Goal: Transaction & Acquisition: Book appointment/travel/reservation

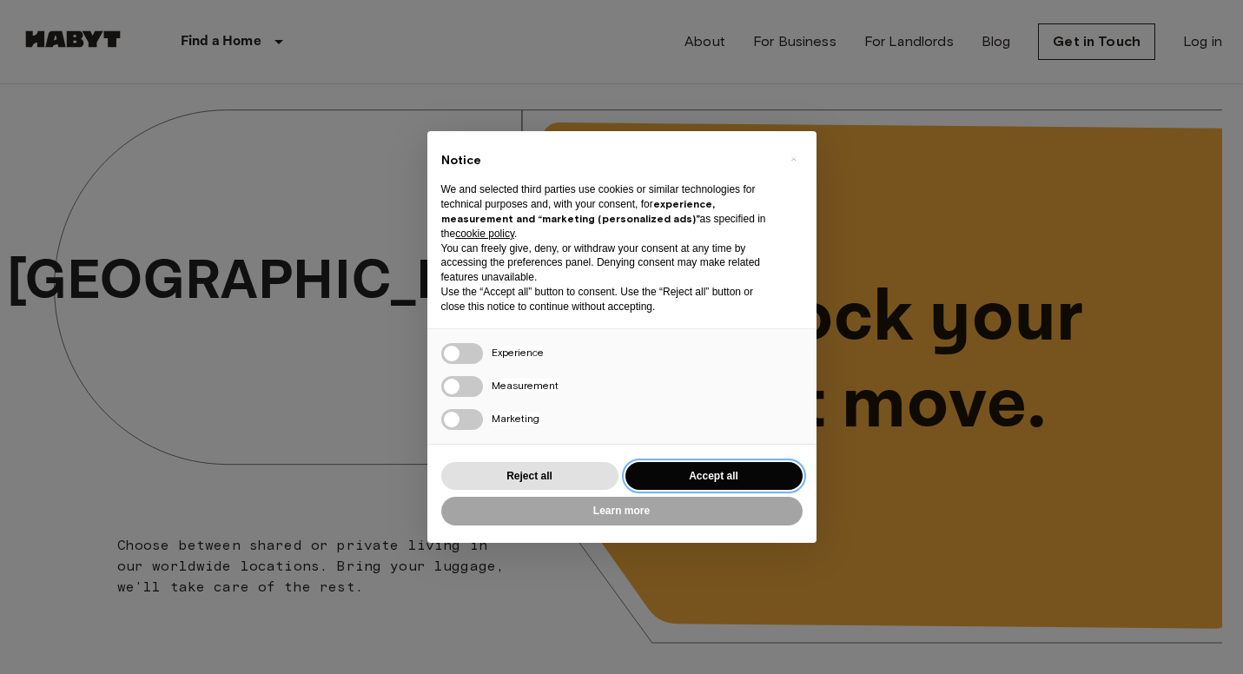
click at [737, 470] on button "Accept all" at bounding box center [713, 476] width 177 height 29
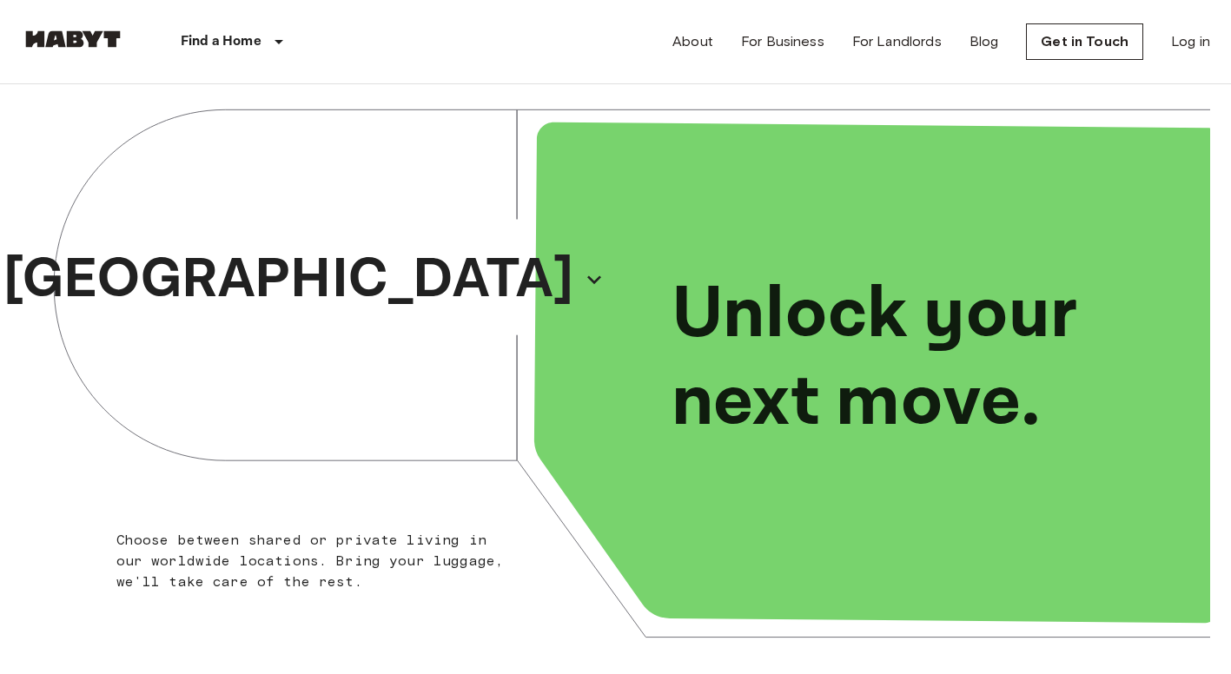
scroll to position [3, 0]
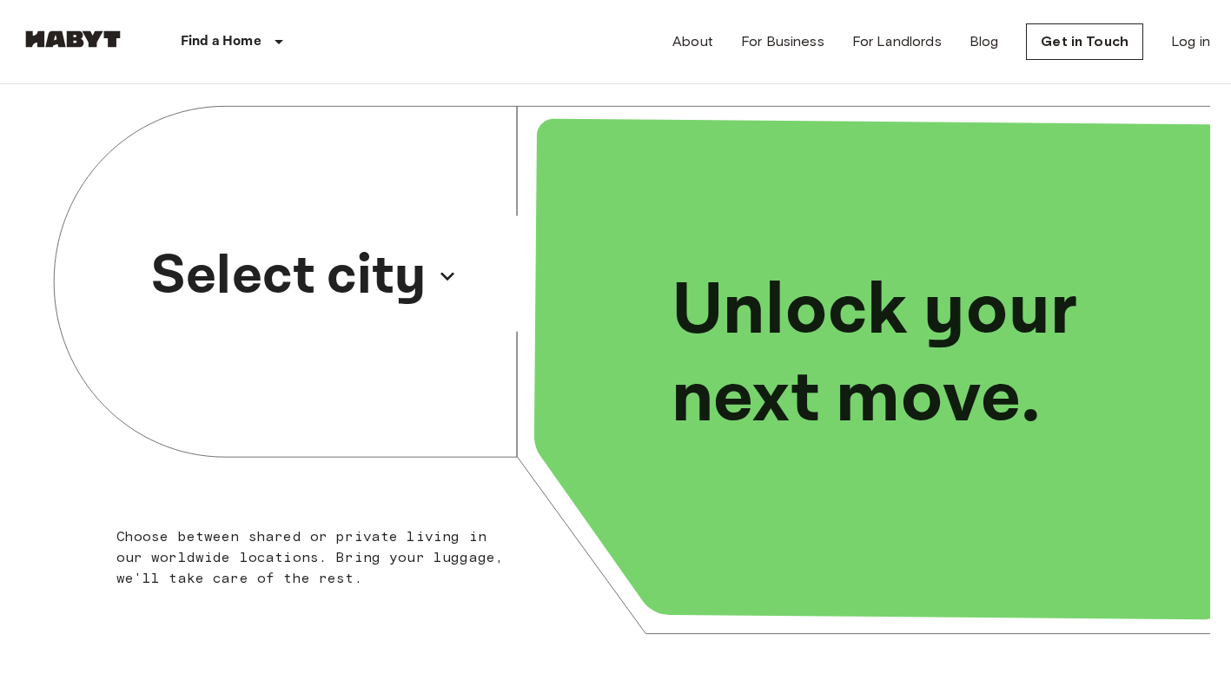
click at [426, 295] on p "Select city" at bounding box center [288, 276] width 275 height 83
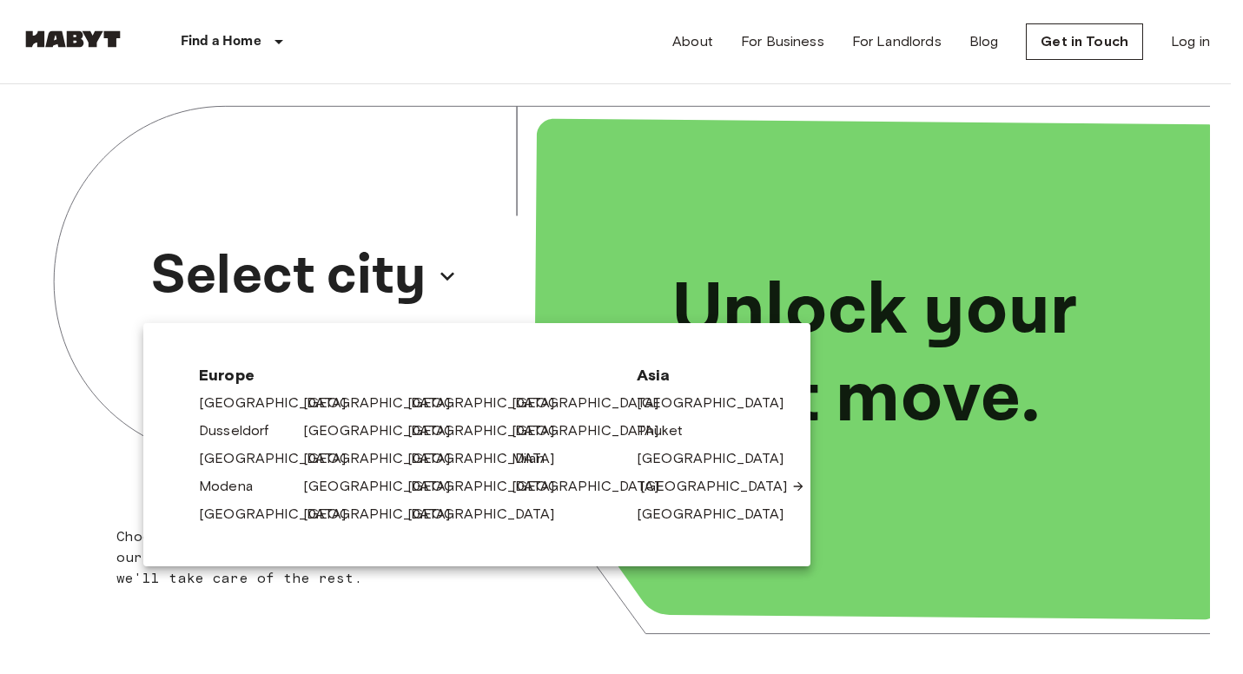
click at [665, 488] on link "[GEOGRAPHIC_DATA]" at bounding box center [722, 486] width 165 height 21
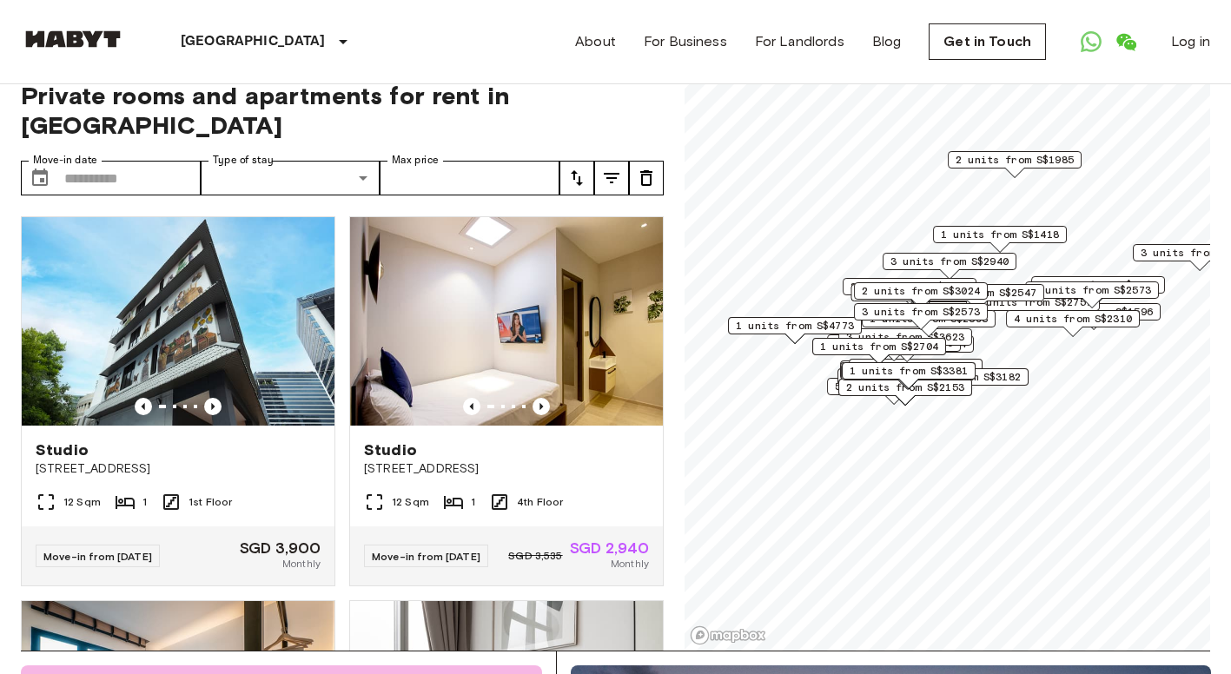
scroll to position [12, 0]
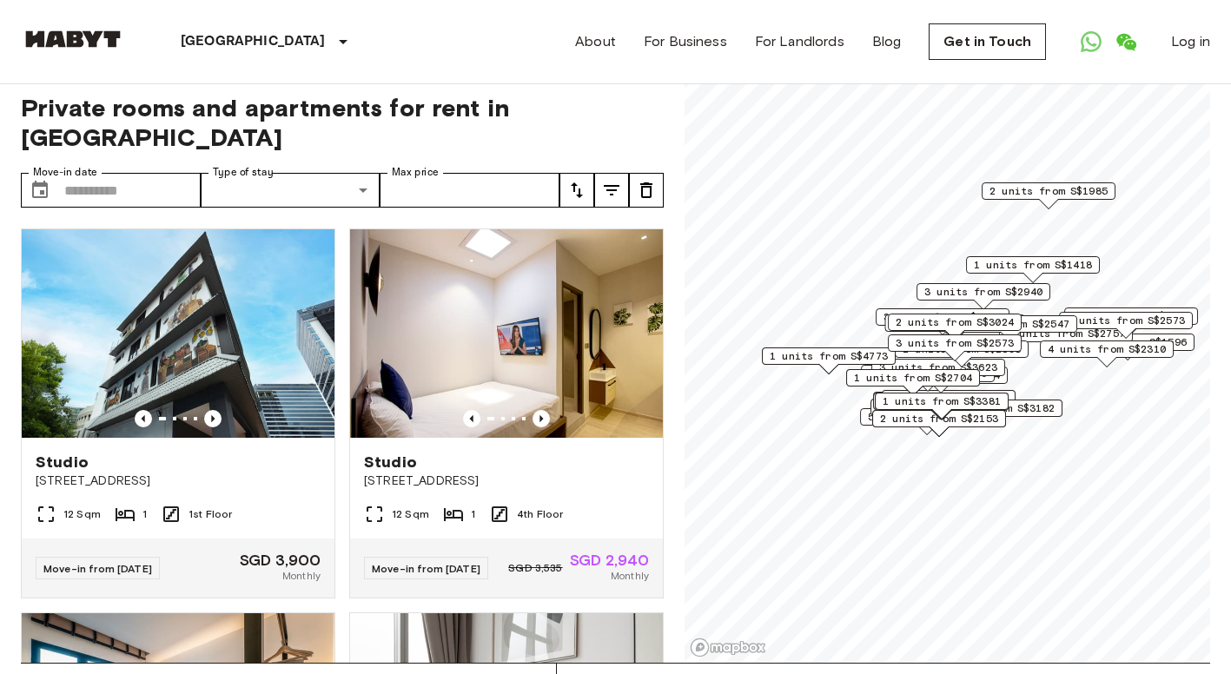
click at [919, 334] on div "3 units from S$2573" at bounding box center [955, 342] width 134 height 17
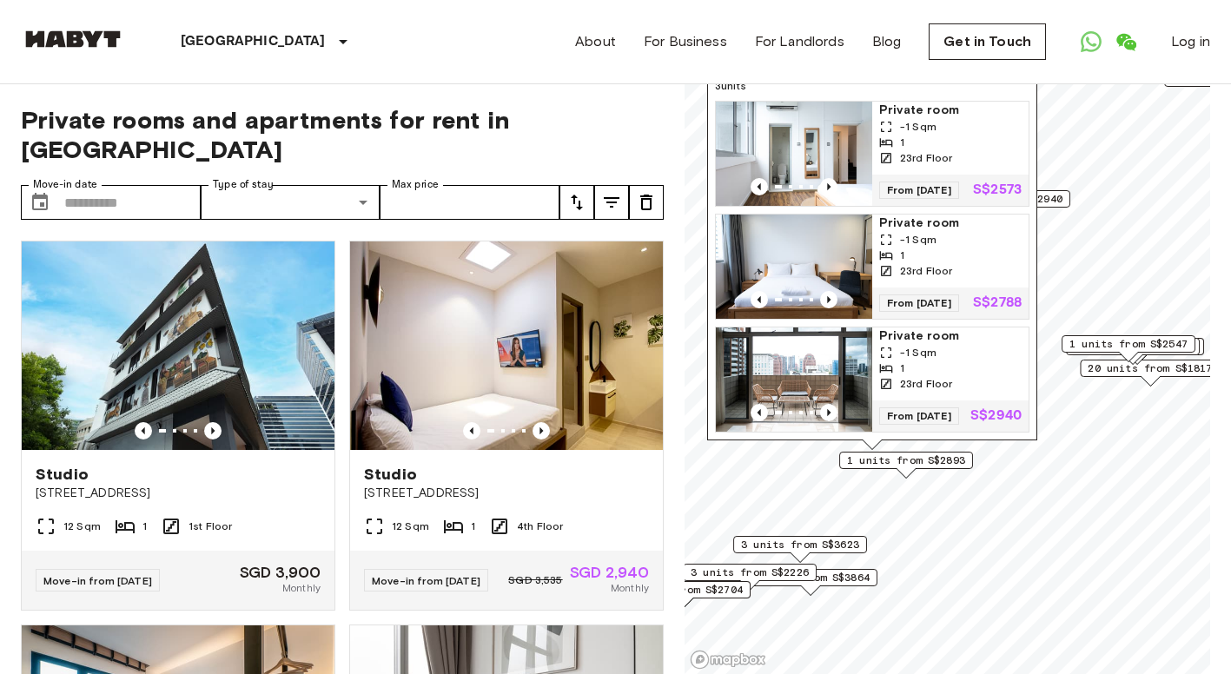
click at [834, 546] on span "3 units from S$3623" at bounding box center [800, 545] width 118 height 16
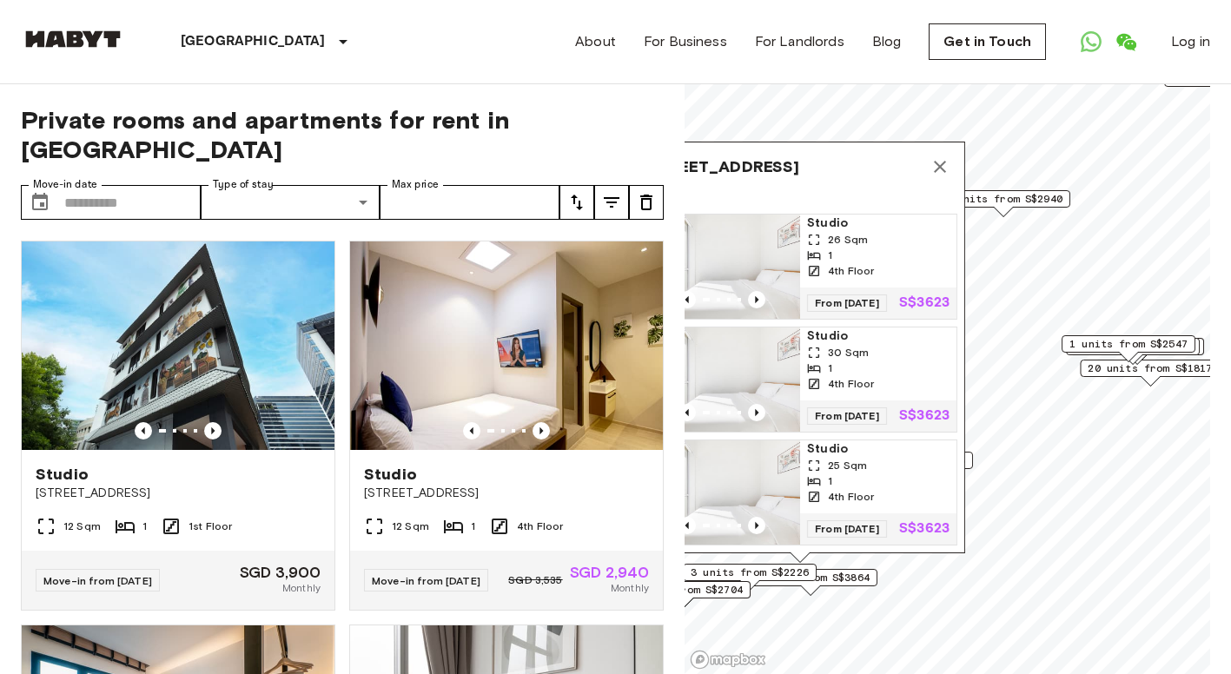
click at [945, 156] on icon "Map marker" at bounding box center [939, 166] width 21 height 21
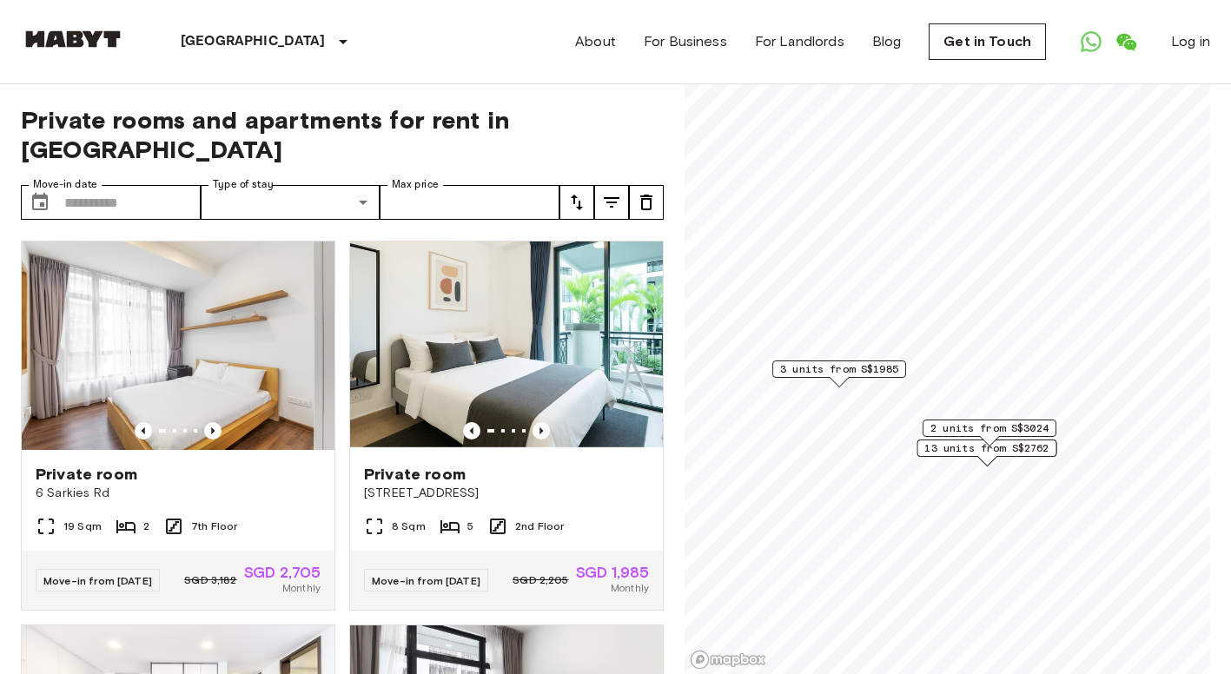
click at [997, 425] on span "2 units from S$3024" at bounding box center [989, 428] width 118 height 16
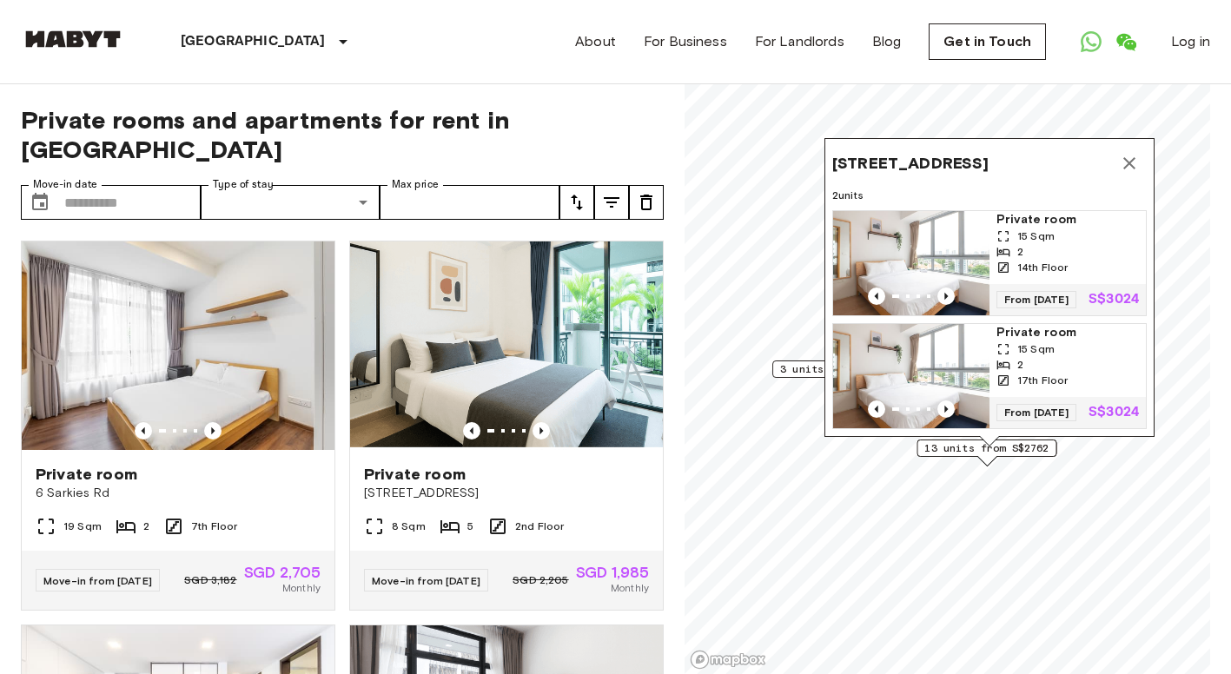
click at [1004, 452] on span "13 units from S$2762" at bounding box center [986, 448] width 124 height 16
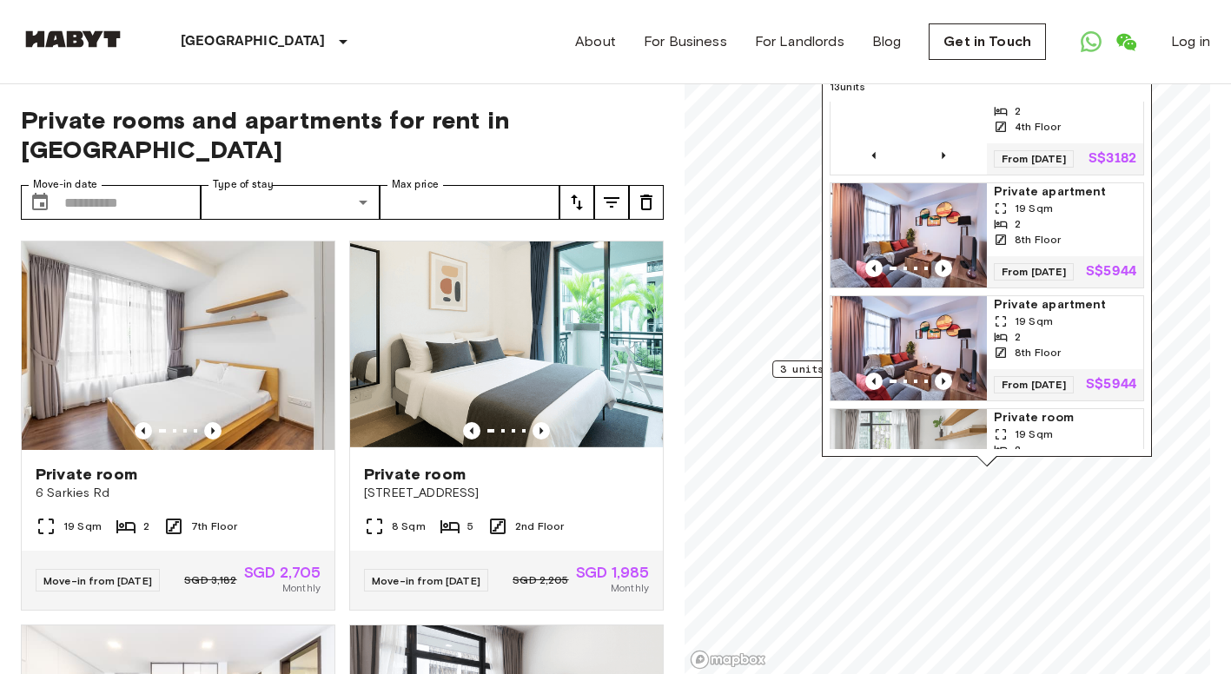
scroll to position [587, 0]
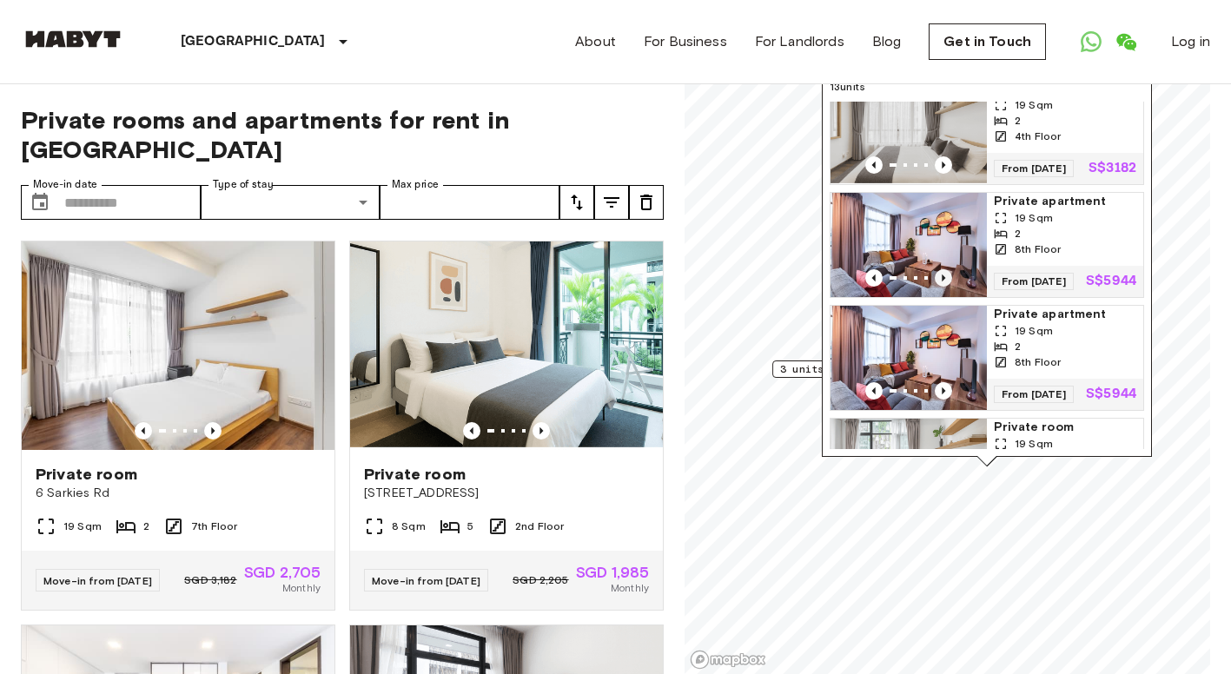
click at [936, 287] on icon "Previous image" at bounding box center [943, 277] width 17 height 17
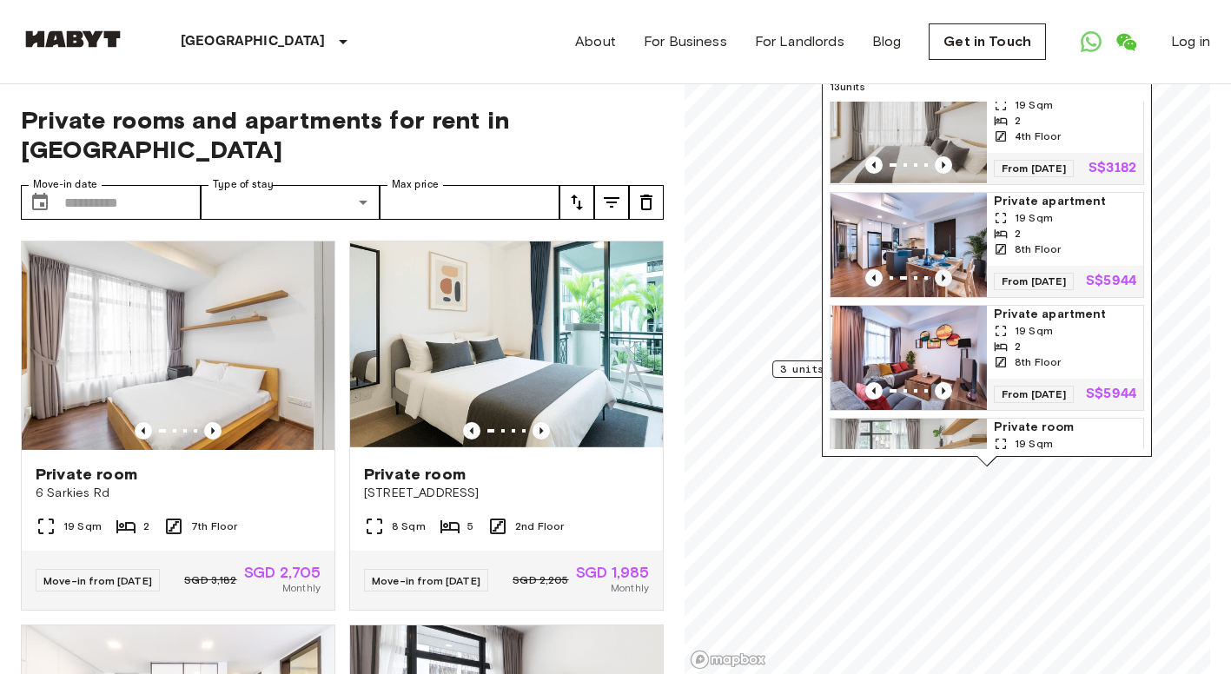
click at [939, 287] on icon "Previous image" at bounding box center [943, 277] width 17 height 17
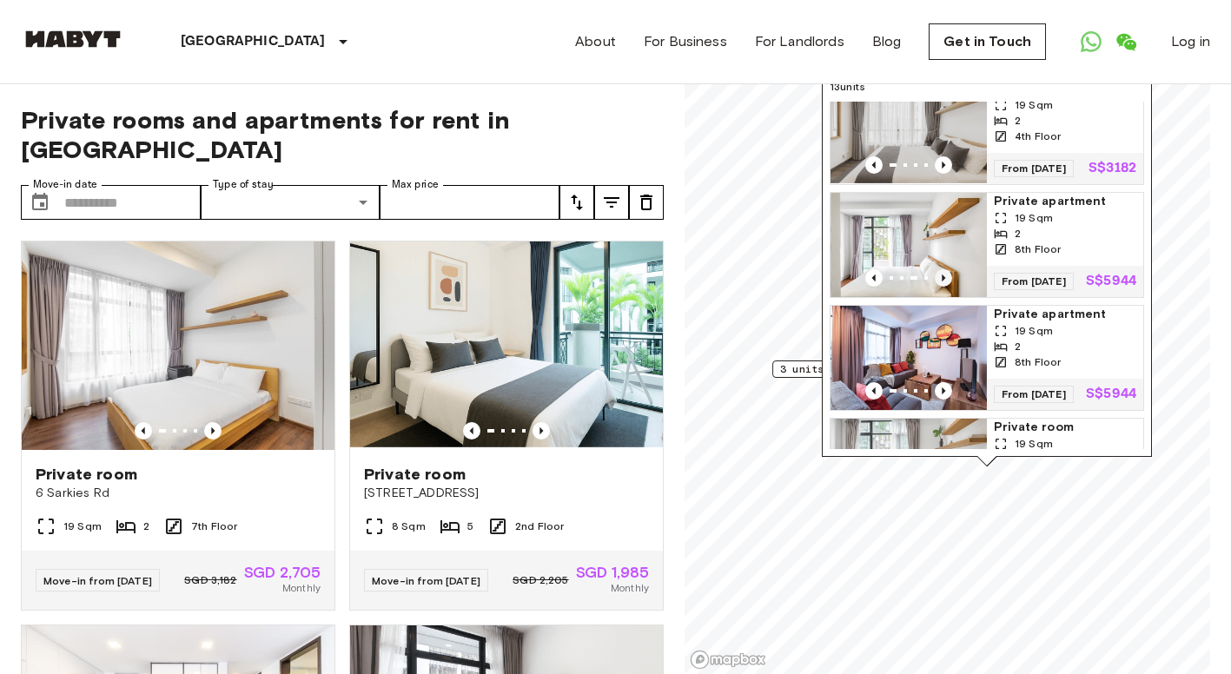
click at [939, 287] on icon "Previous image" at bounding box center [943, 277] width 17 height 17
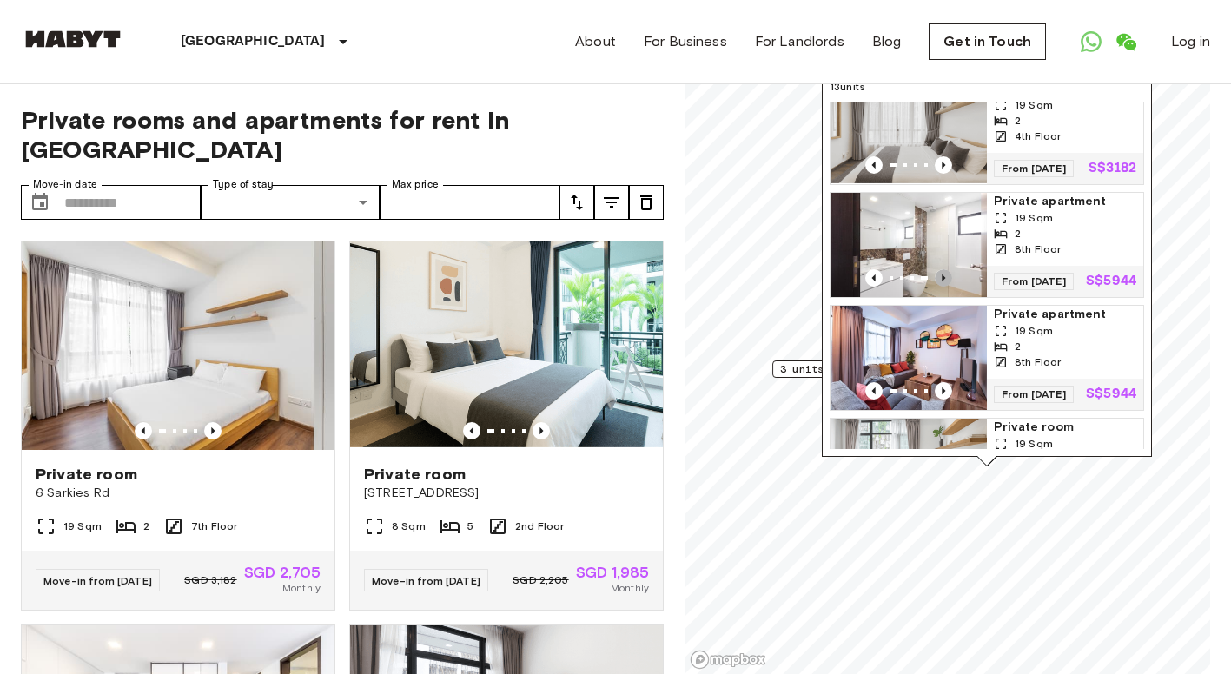
click at [939, 287] on icon "Previous image" at bounding box center [943, 277] width 17 height 17
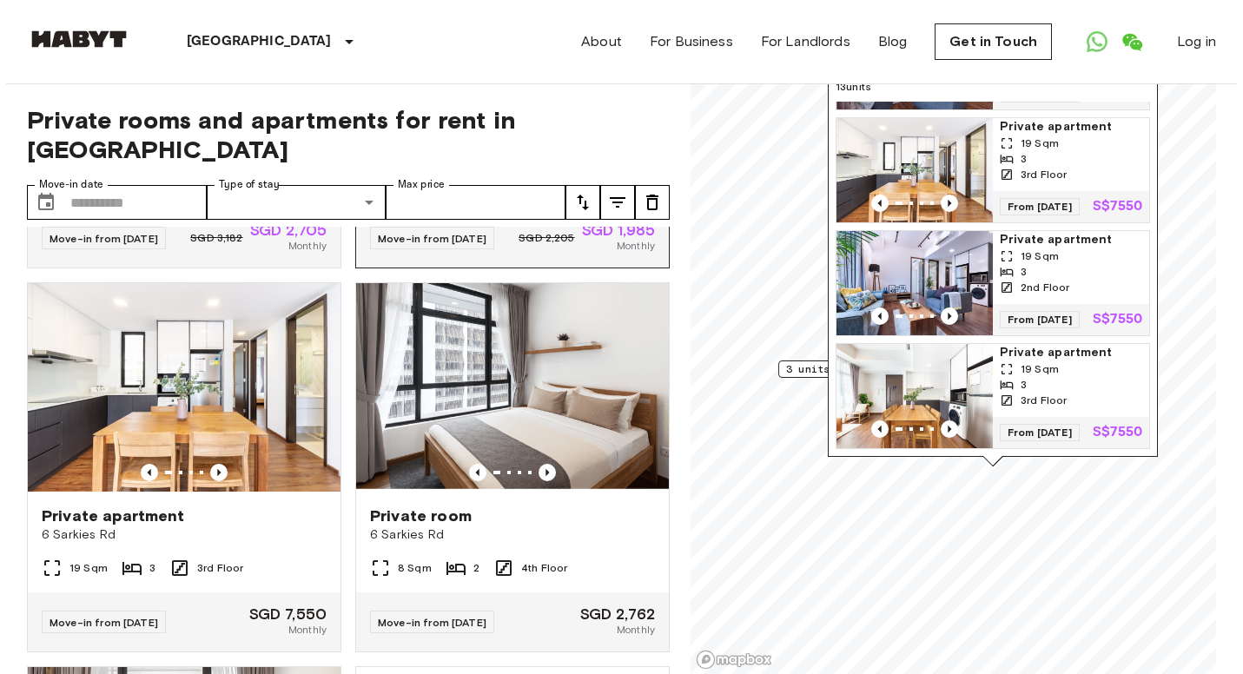
scroll to position [0, 0]
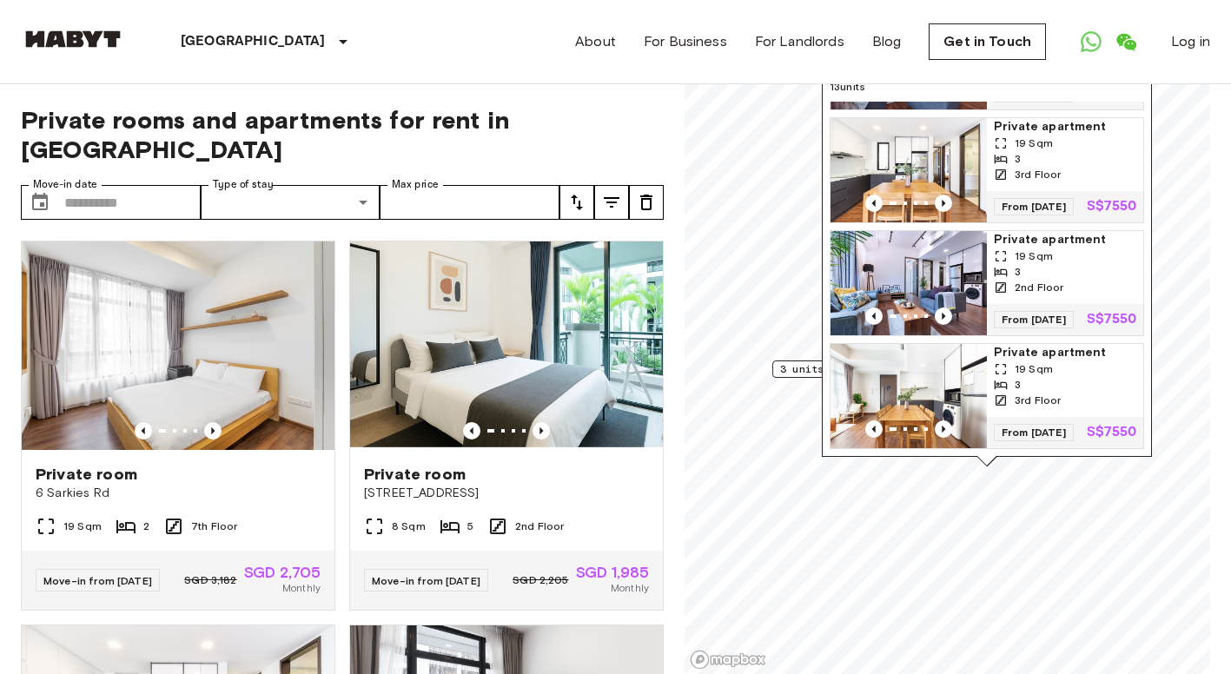
click at [623, 185] on button "tune" at bounding box center [611, 202] width 35 height 35
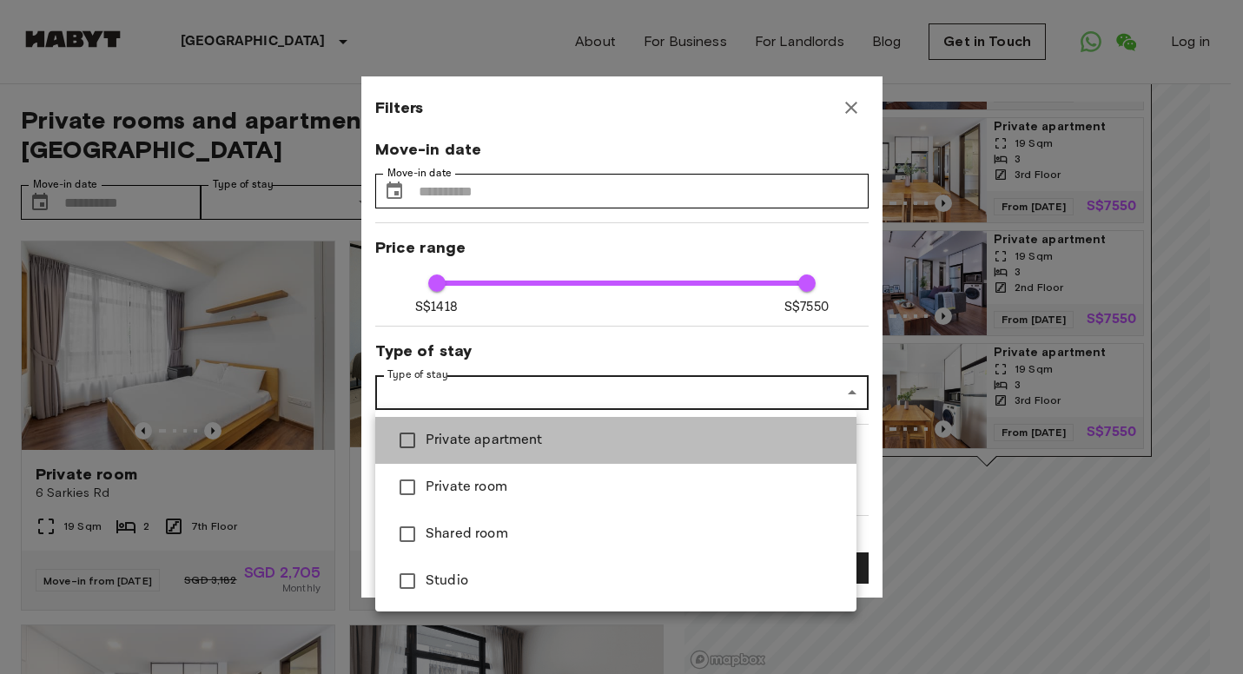
click at [502, 446] on span "Private apartment" at bounding box center [634, 440] width 417 height 21
type input "****"
type input "**********"
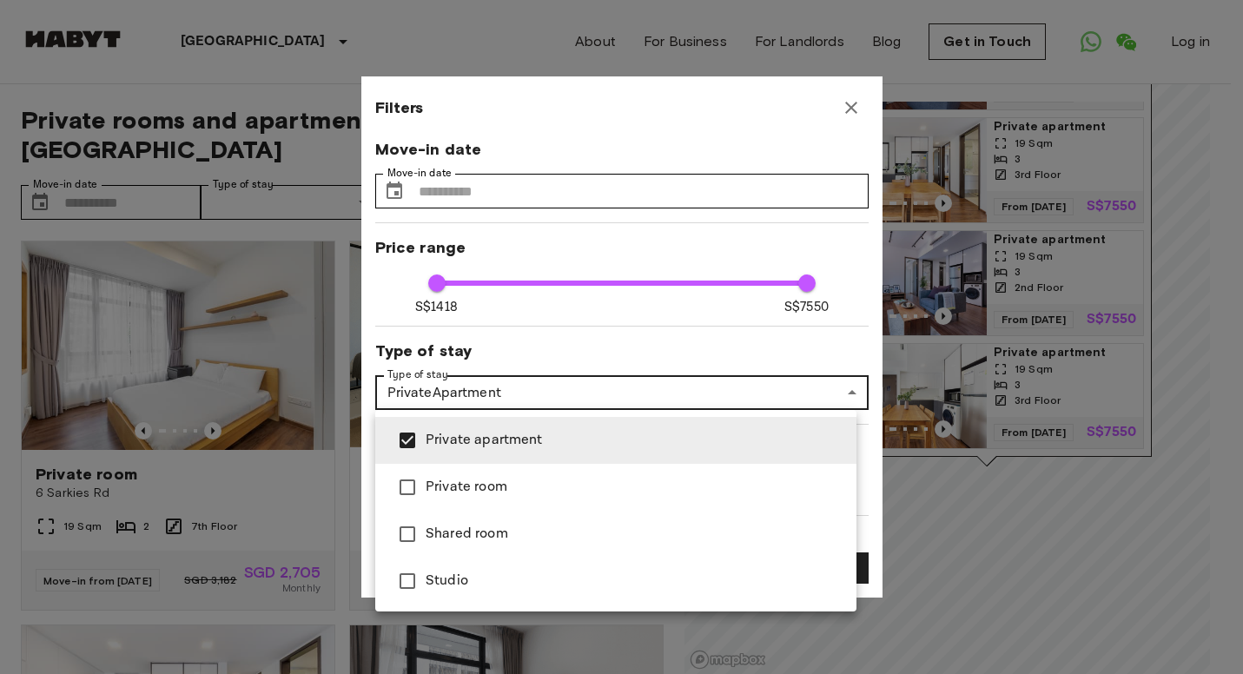
click at [519, 572] on span "Studio" at bounding box center [634, 581] width 417 height 21
type input "****"
type input "**********"
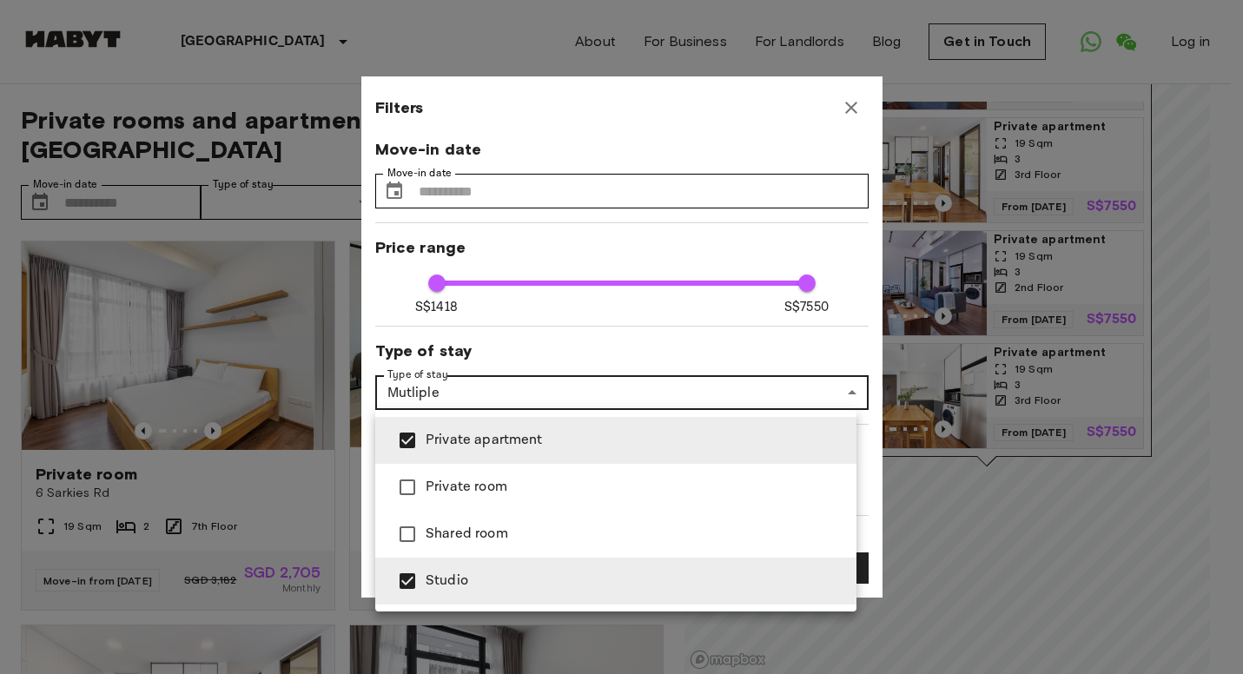
click at [665, 394] on div at bounding box center [621, 337] width 1243 height 674
click at [645, 388] on div at bounding box center [621, 337] width 1243 height 674
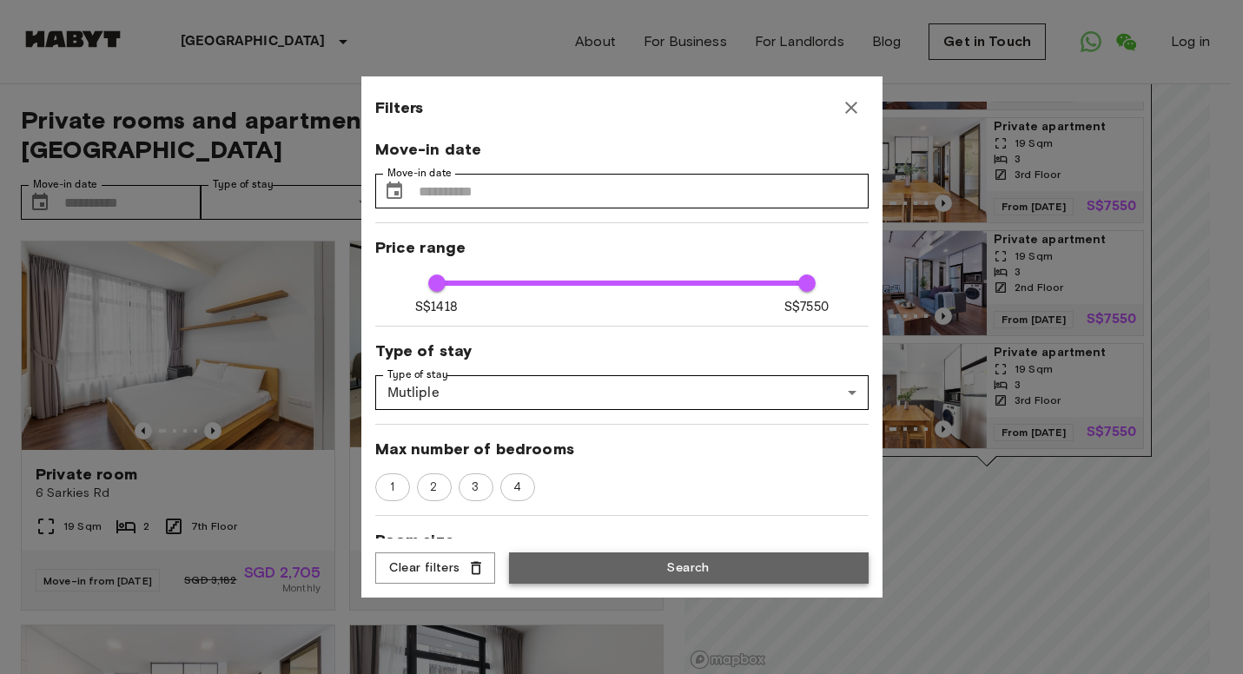
click at [670, 560] on button "Search" at bounding box center [689, 568] width 360 height 32
type input "**********"
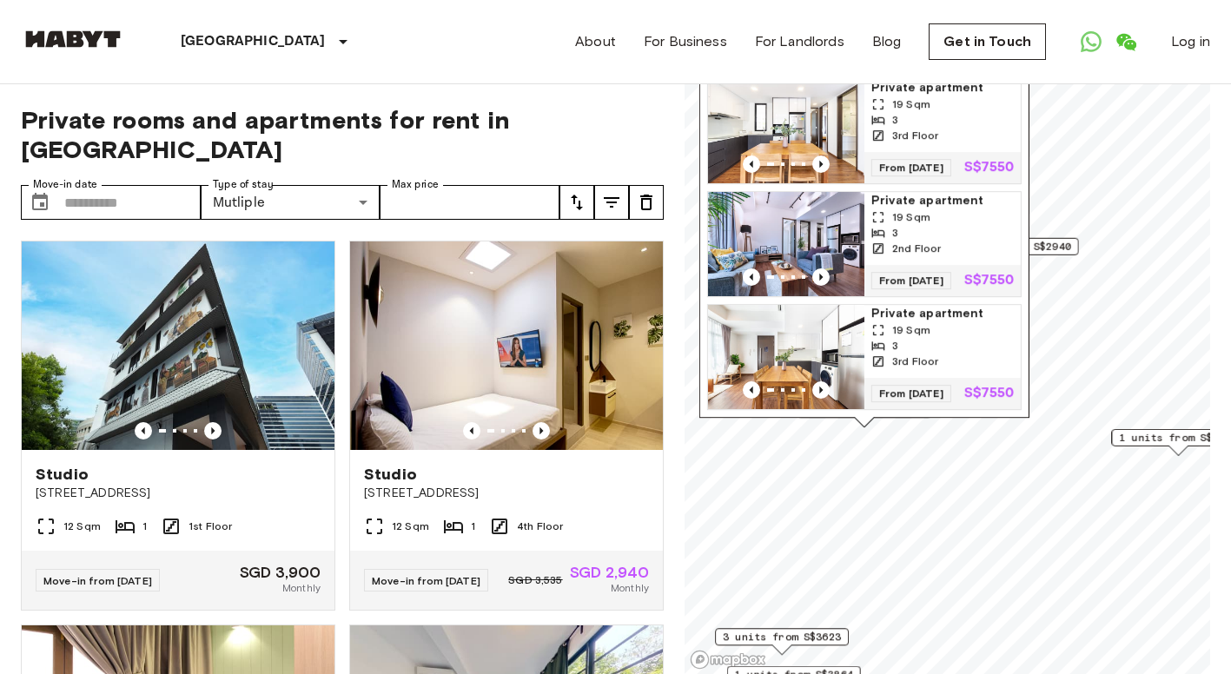
scroll to position [37, 0]
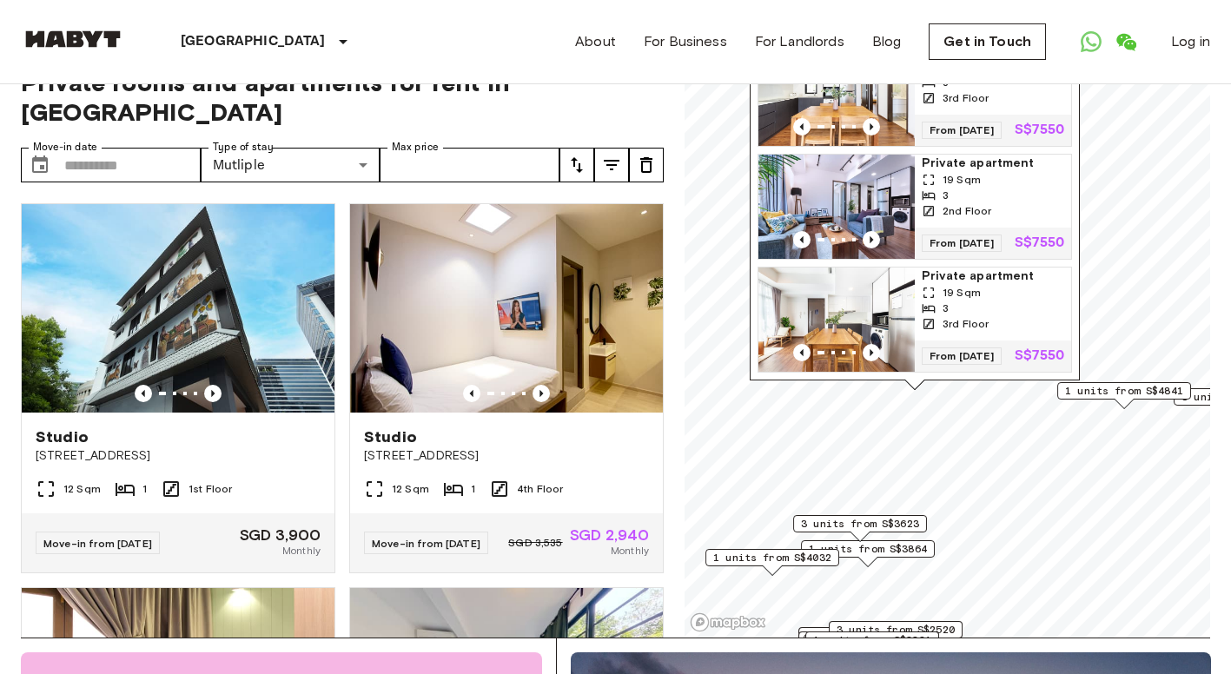
click at [1096, 399] on div "1 units from S$4841" at bounding box center [1124, 390] width 134 height 17
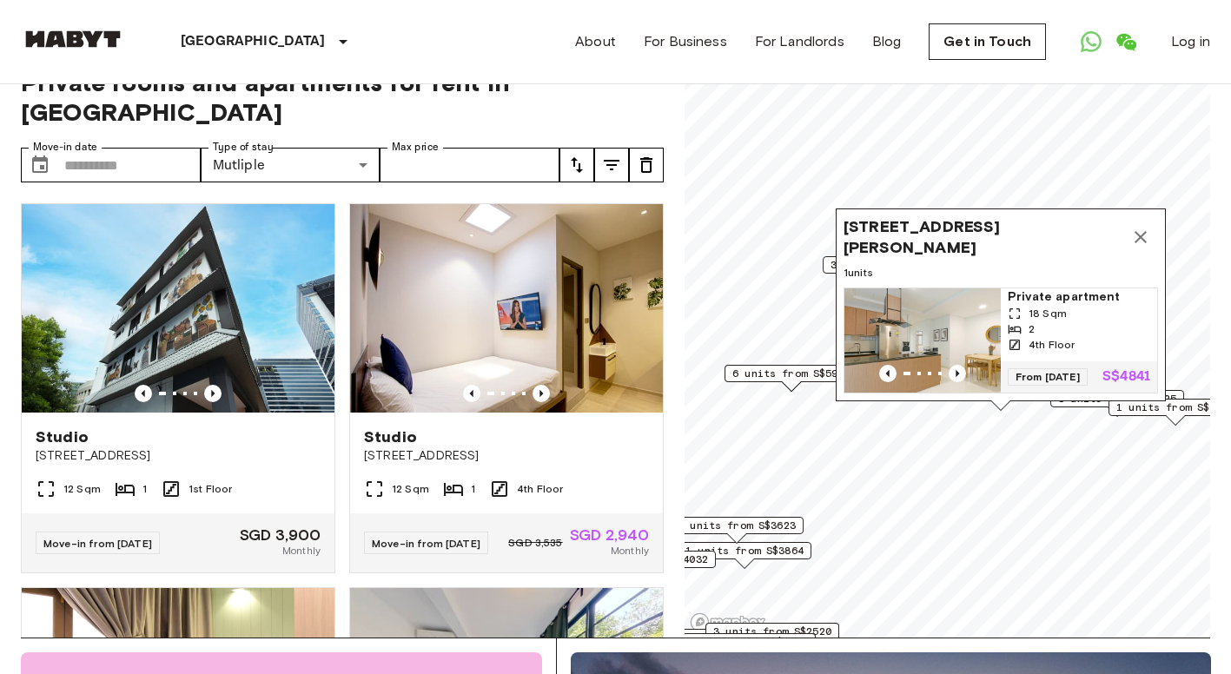
click at [1138, 231] on icon "Map marker" at bounding box center [1140, 237] width 12 height 12
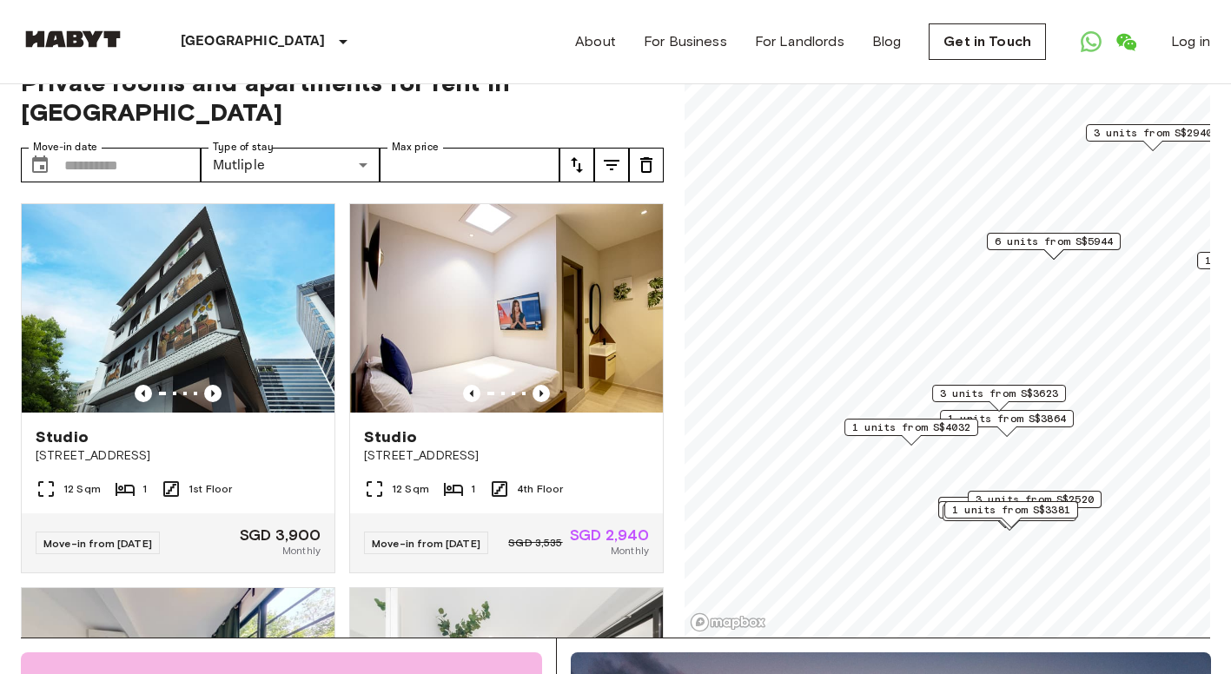
drag, startPoint x: 823, startPoint y: 354, endPoint x: 979, endPoint y: 404, distance: 164.3
click at [976, 397] on span "3 units from S$3623" at bounding box center [999, 394] width 118 height 16
click at [997, 390] on span "3 units from S$3623" at bounding box center [999, 395] width 118 height 16
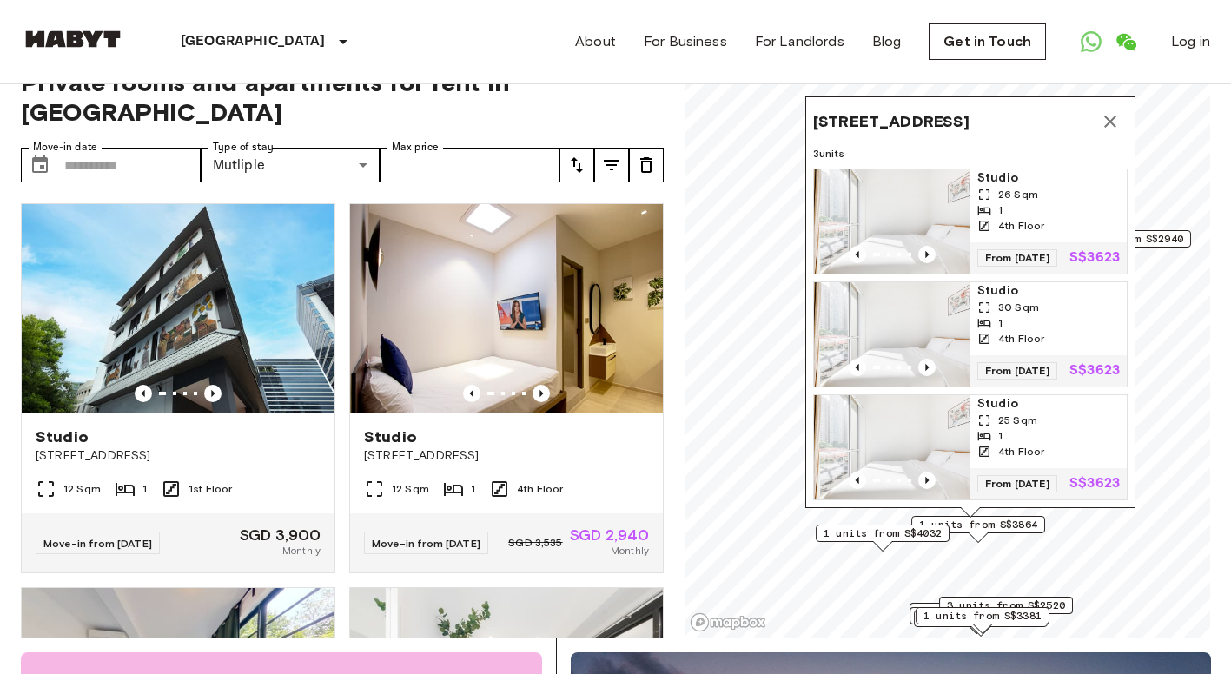
click at [890, 538] on span "1 units from S$4032" at bounding box center [883, 534] width 118 height 16
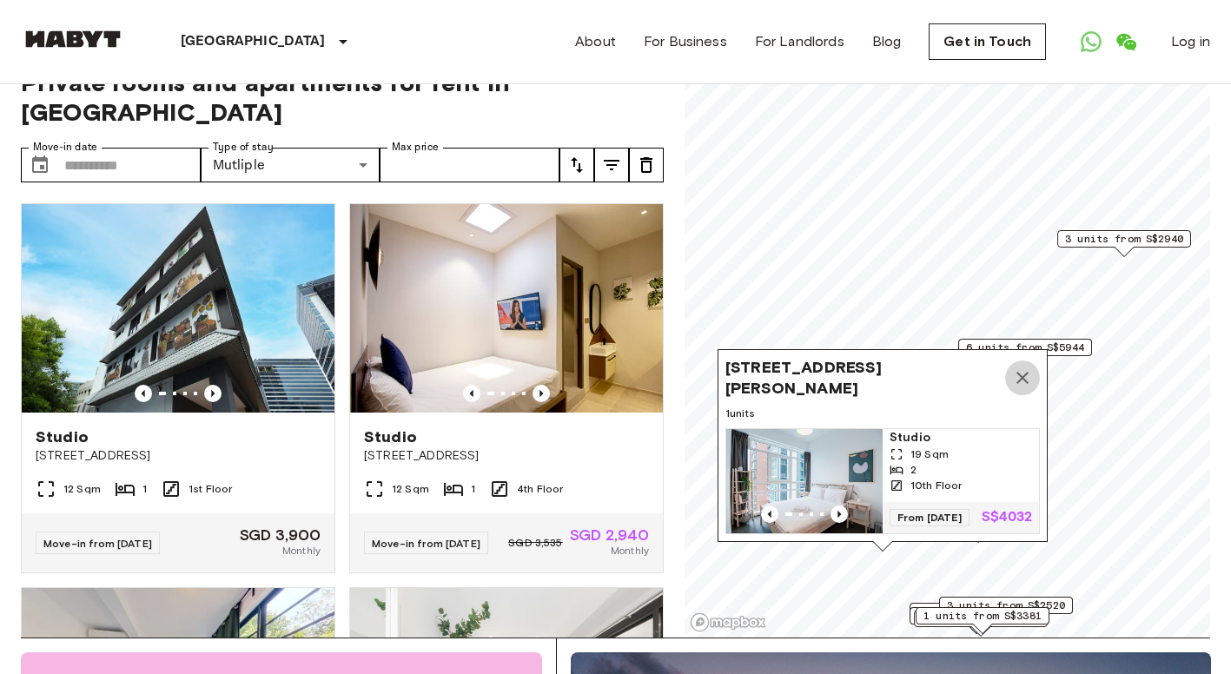
click at [1019, 367] on icon "Map marker" at bounding box center [1022, 377] width 21 height 21
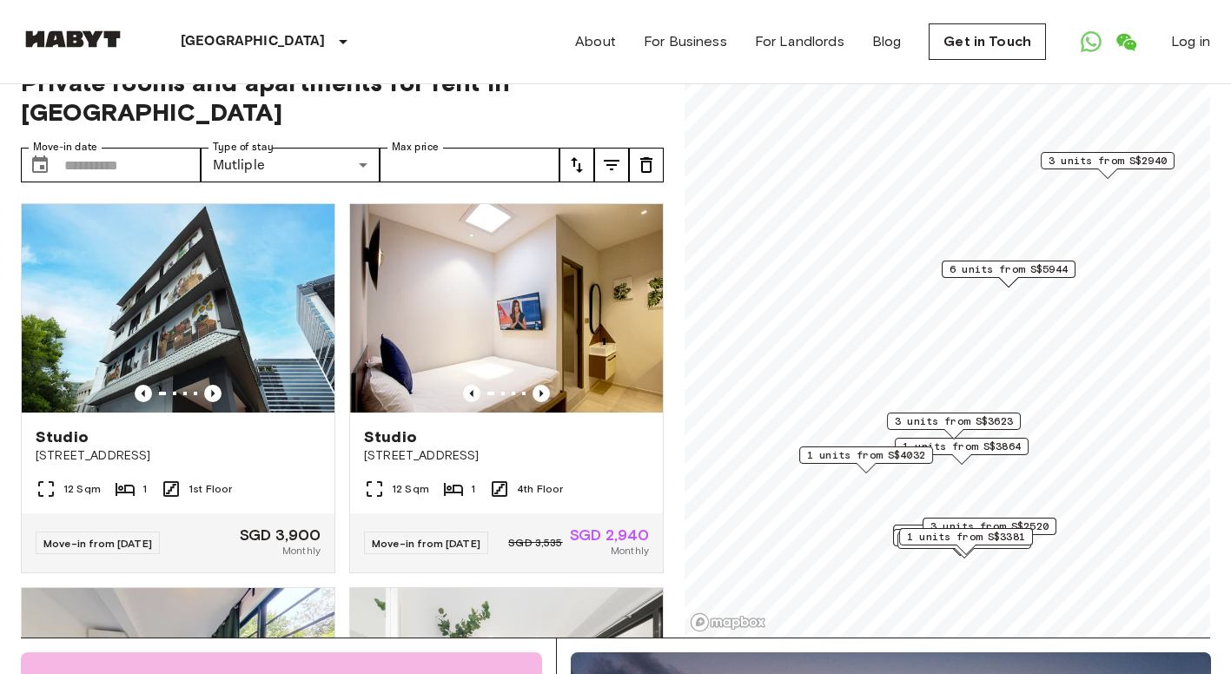
click at [1048, 530] on span "3 units from S$2520" at bounding box center [989, 527] width 118 height 16
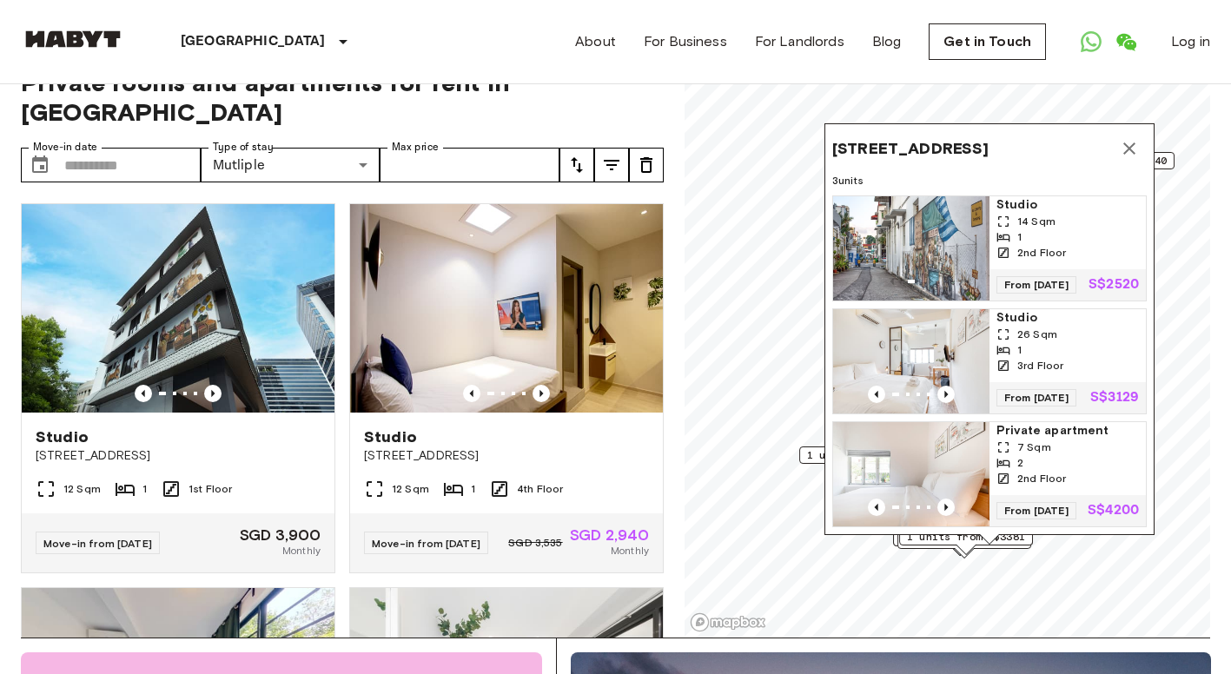
click at [935, 249] on img "Map marker" at bounding box center [911, 248] width 156 height 104
click at [1054, 342] on div "1" at bounding box center [1067, 350] width 142 height 16
click at [1127, 138] on icon "Map marker" at bounding box center [1129, 148] width 21 height 21
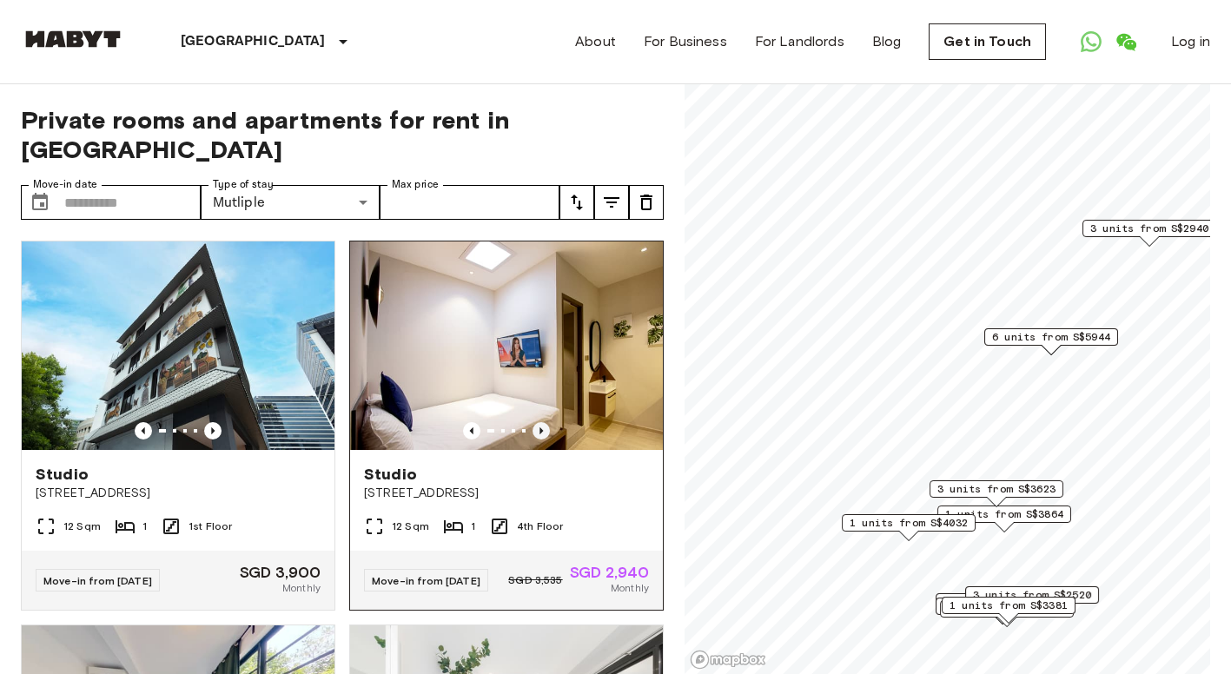
click at [535, 422] on icon "Previous image" at bounding box center [540, 430] width 17 height 17
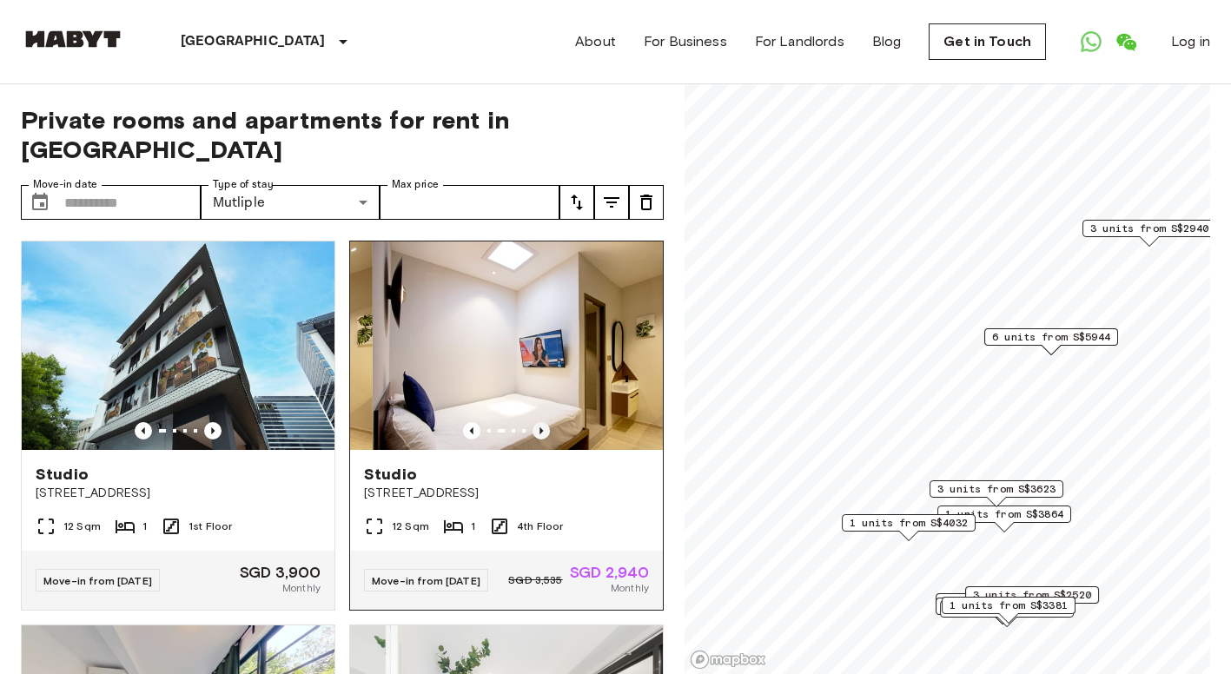
click at [533, 422] on icon "Previous image" at bounding box center [540, 430] width 17 height 17
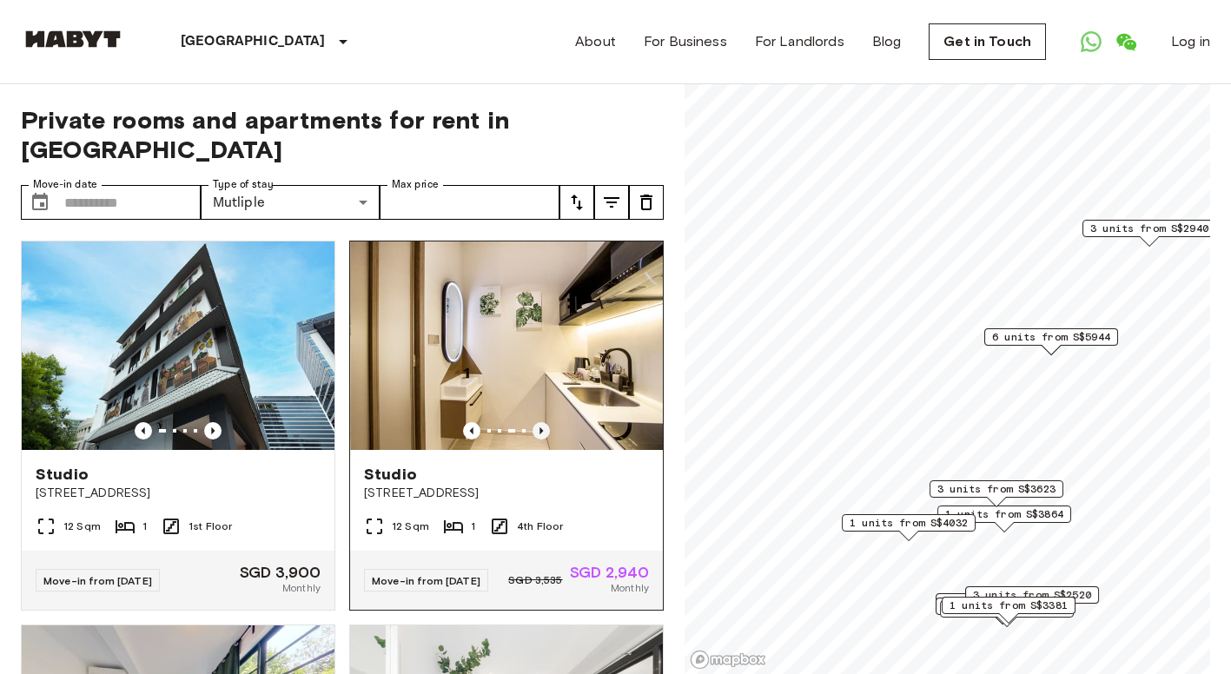
click at [533, 422] on icon "Previous image" at bounding box center [540, 430] width 17 height 17
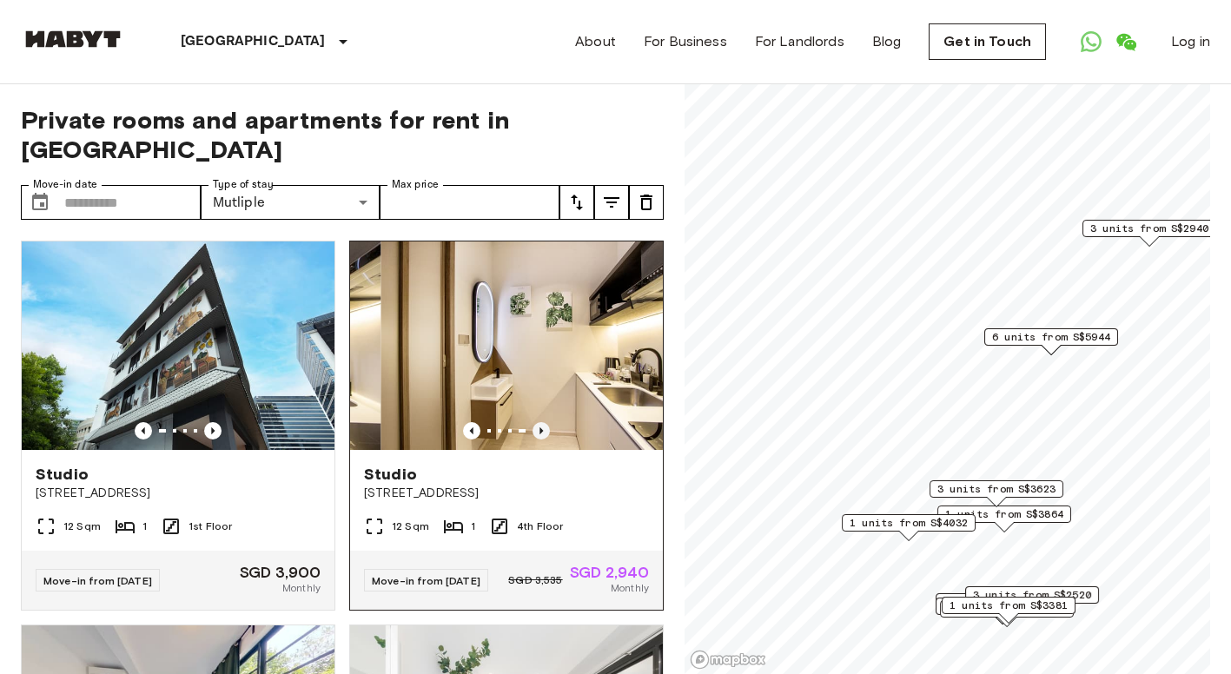
click at [533, 422] on icon "Previous image" at bounding box center [540, 430] width 17 height 17
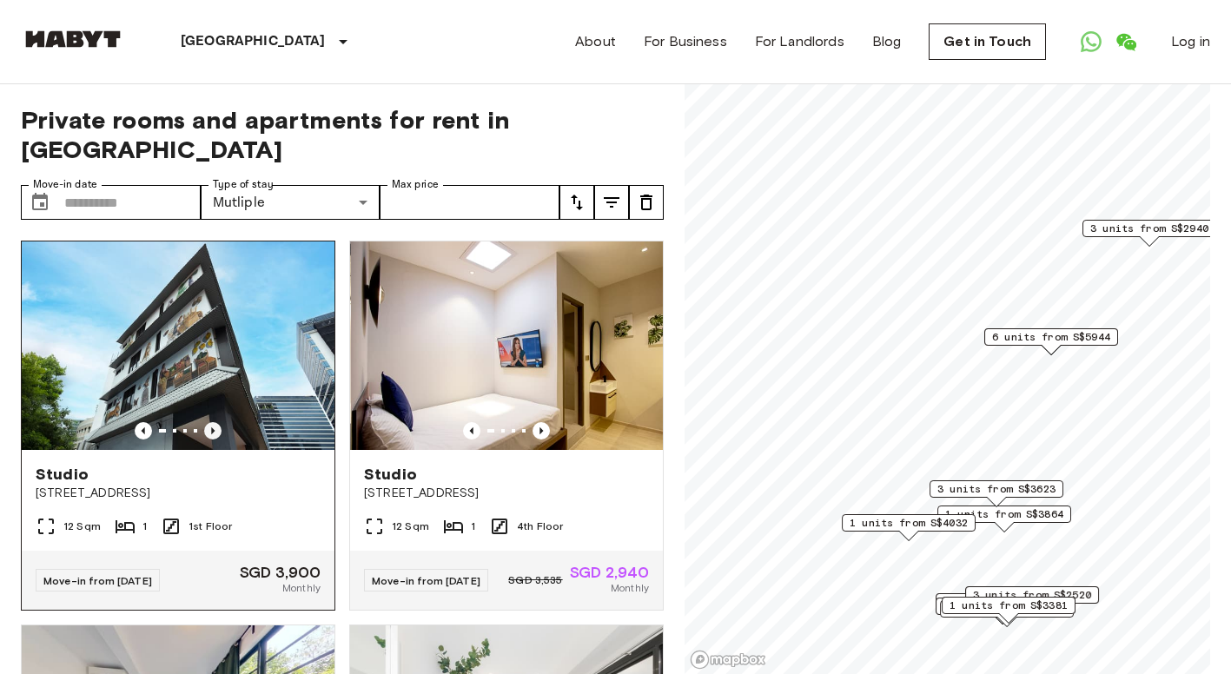
click at [210, 422] on icon "Previous image" at bounding box center [212, 430] width 17 height 17
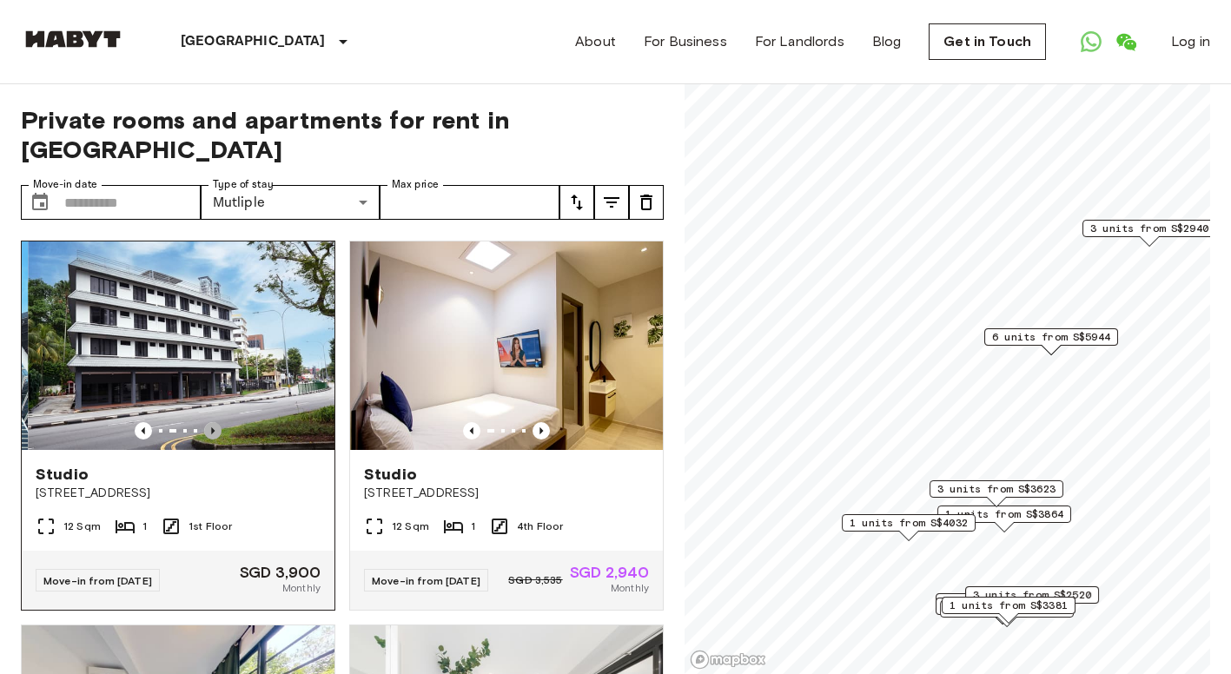
click at [210, 422] on icon "Previous image" at bounding box center [212, 430] width 17 height 17
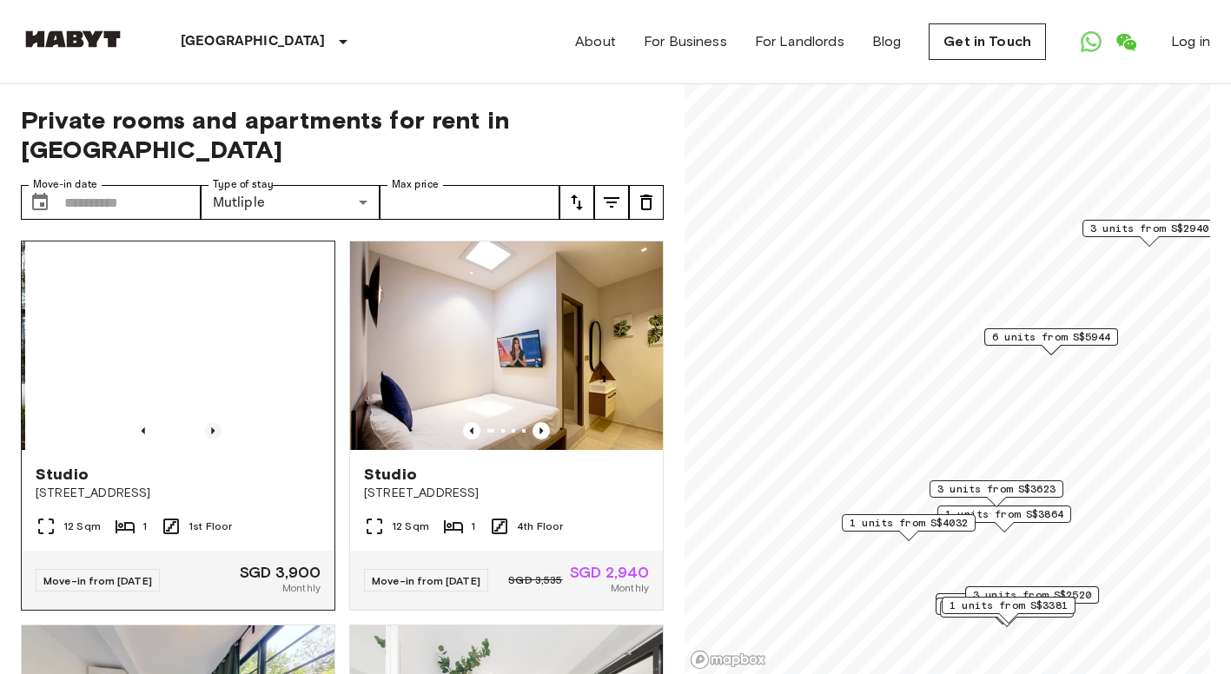
click at [210, 422] on icon "Previous image" at bounding box center [212, 430] width 17 height 17
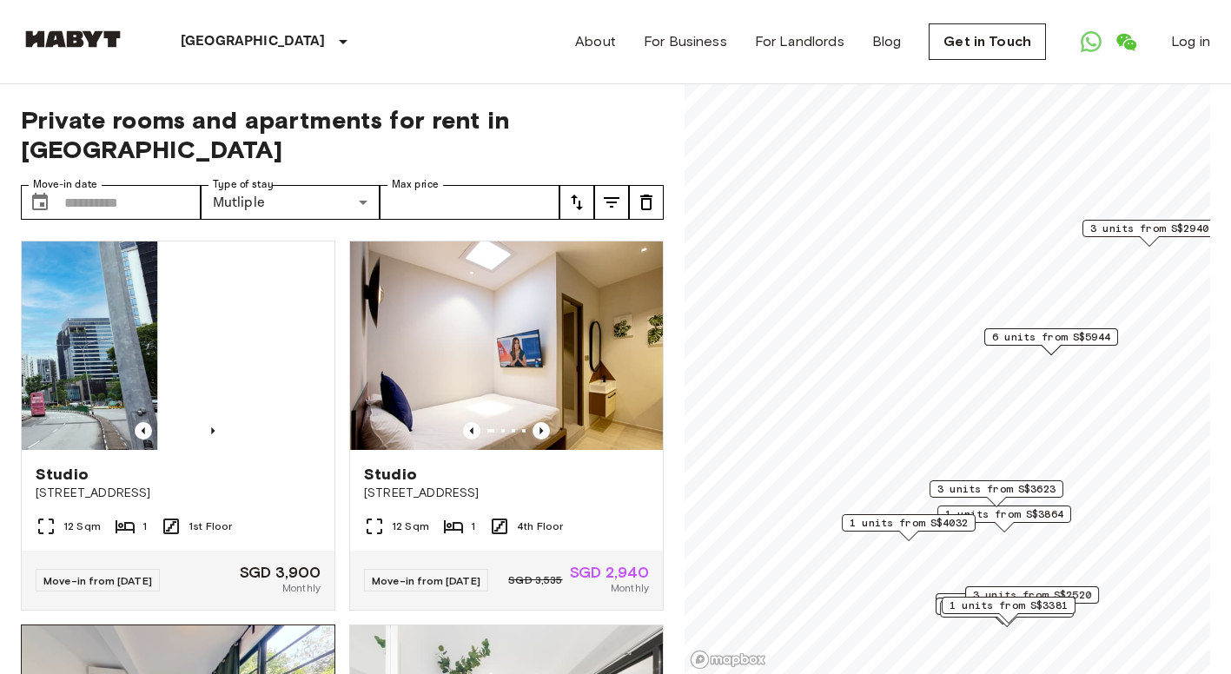
scroll to position [356, 0]
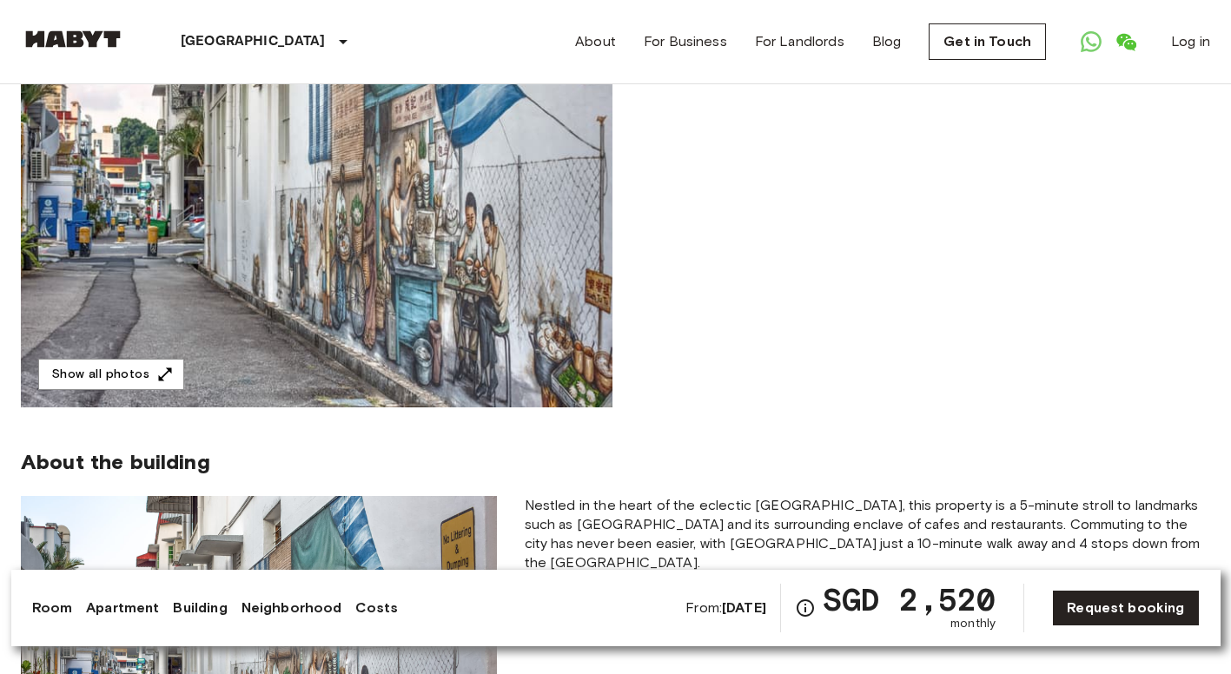
scroll to position [612, 0]
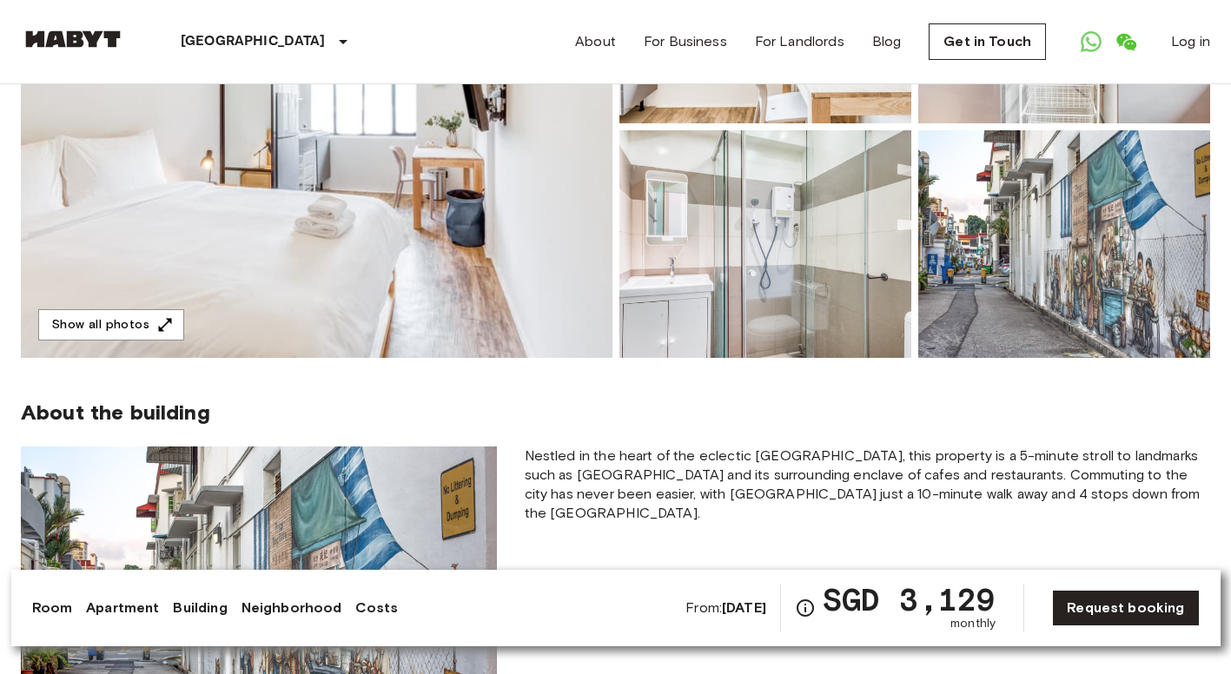
scroll to position [487, 0]
